Goal: Learn about a topic: Learn about a topic

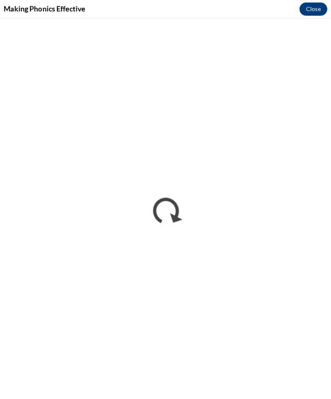
scroll to position [553, 0]
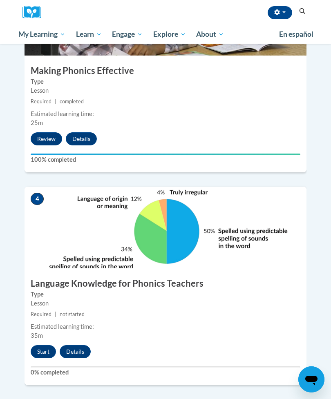
scroll to position [720, 0]
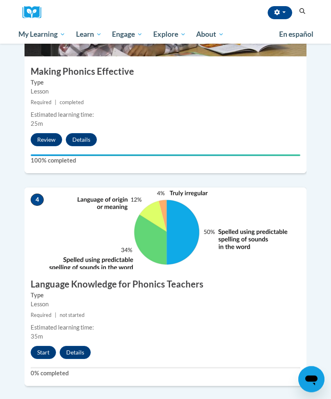
click at [45, 347] on button "Start" at bounding box center [43, 353] width 25 height 13
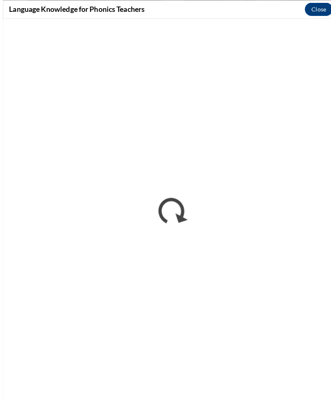
scroll to position [722, 0]
